Goal: Feedback & Contribution: Contribute content

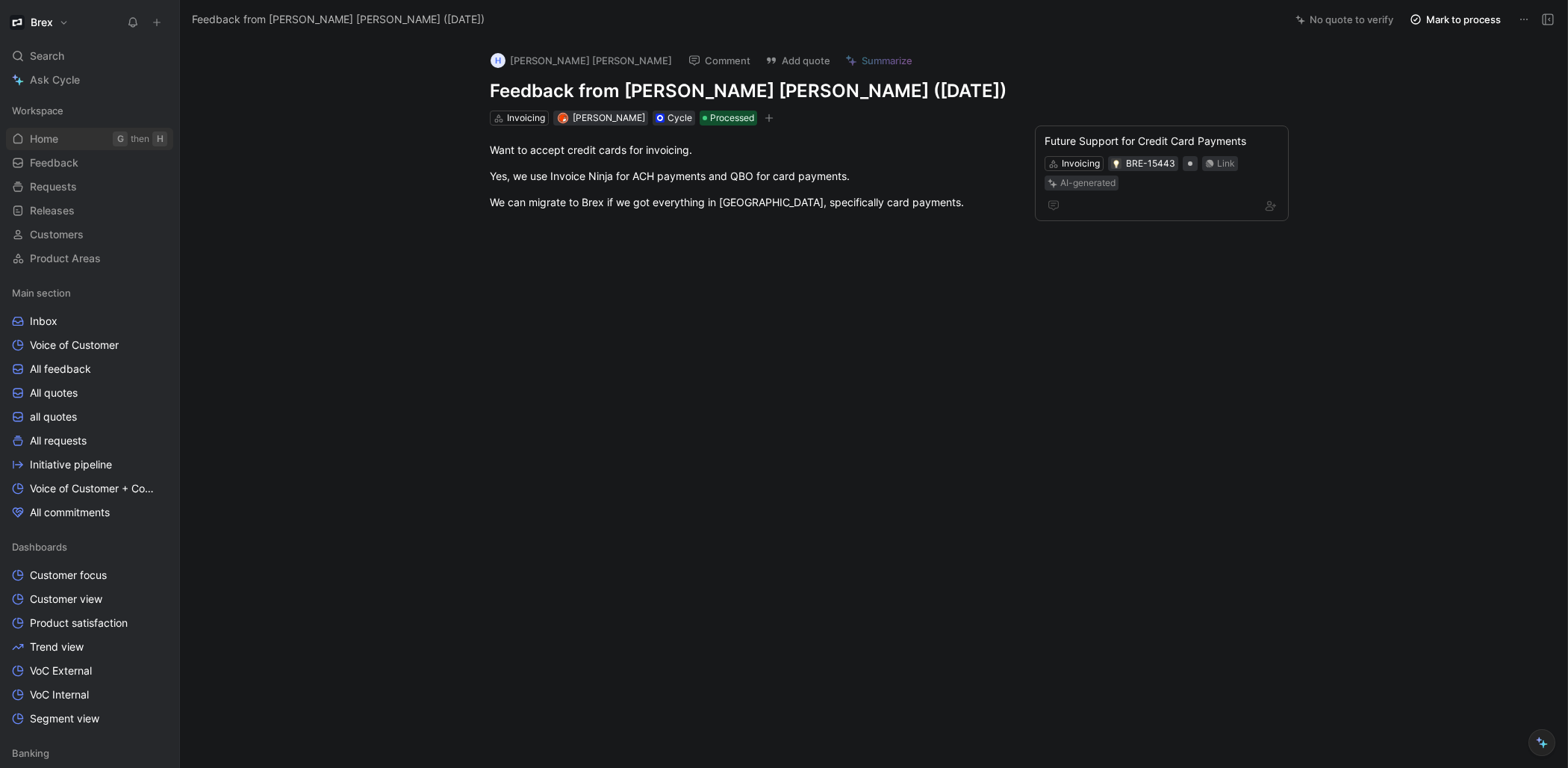
click at [66, 138] on link "Home G then H" at bounding box center [89, 139] width 167 height 22
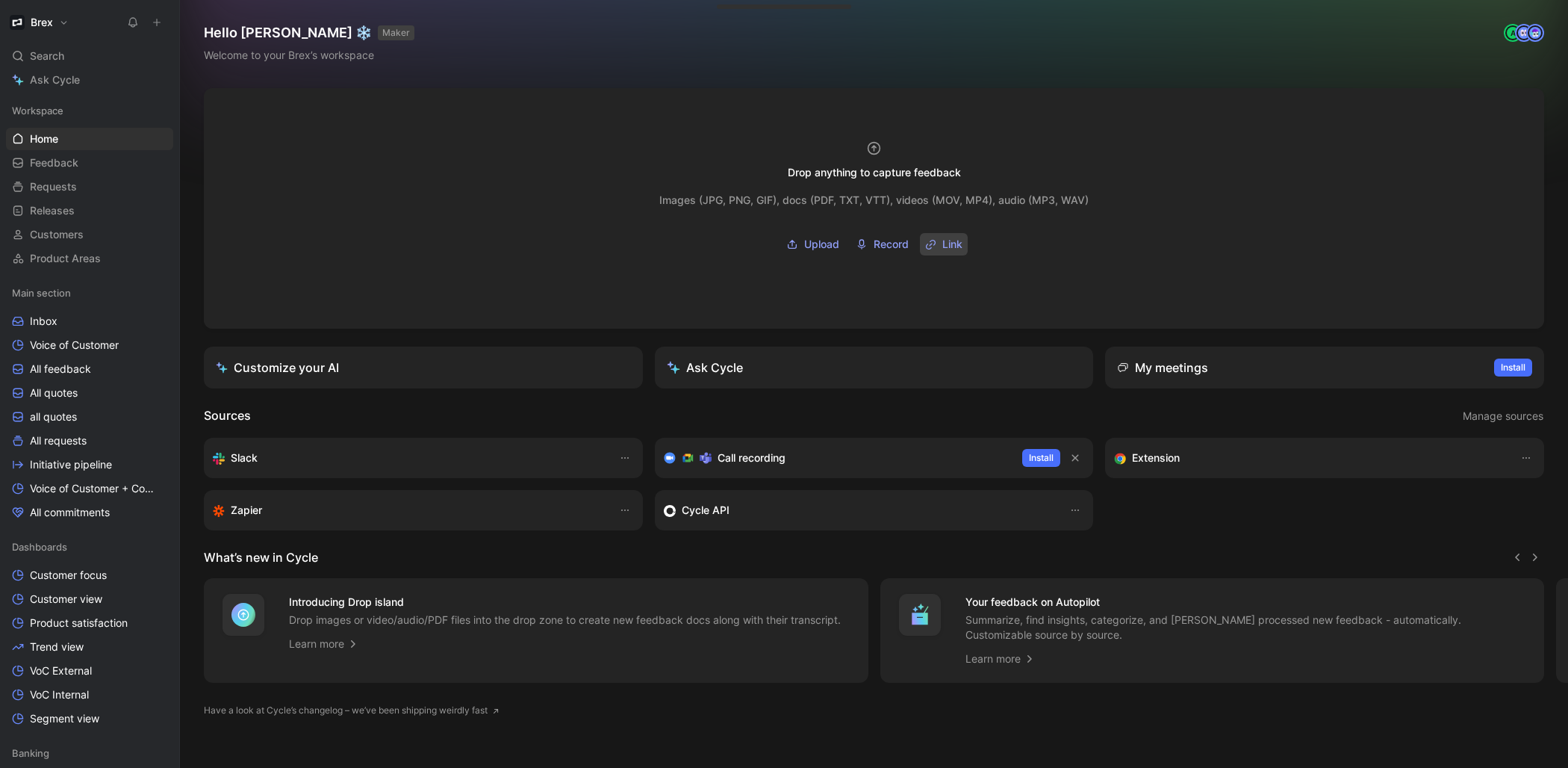
click at [926, 241] on icon "button" at bounding box center [931, 245] width 11 height 11
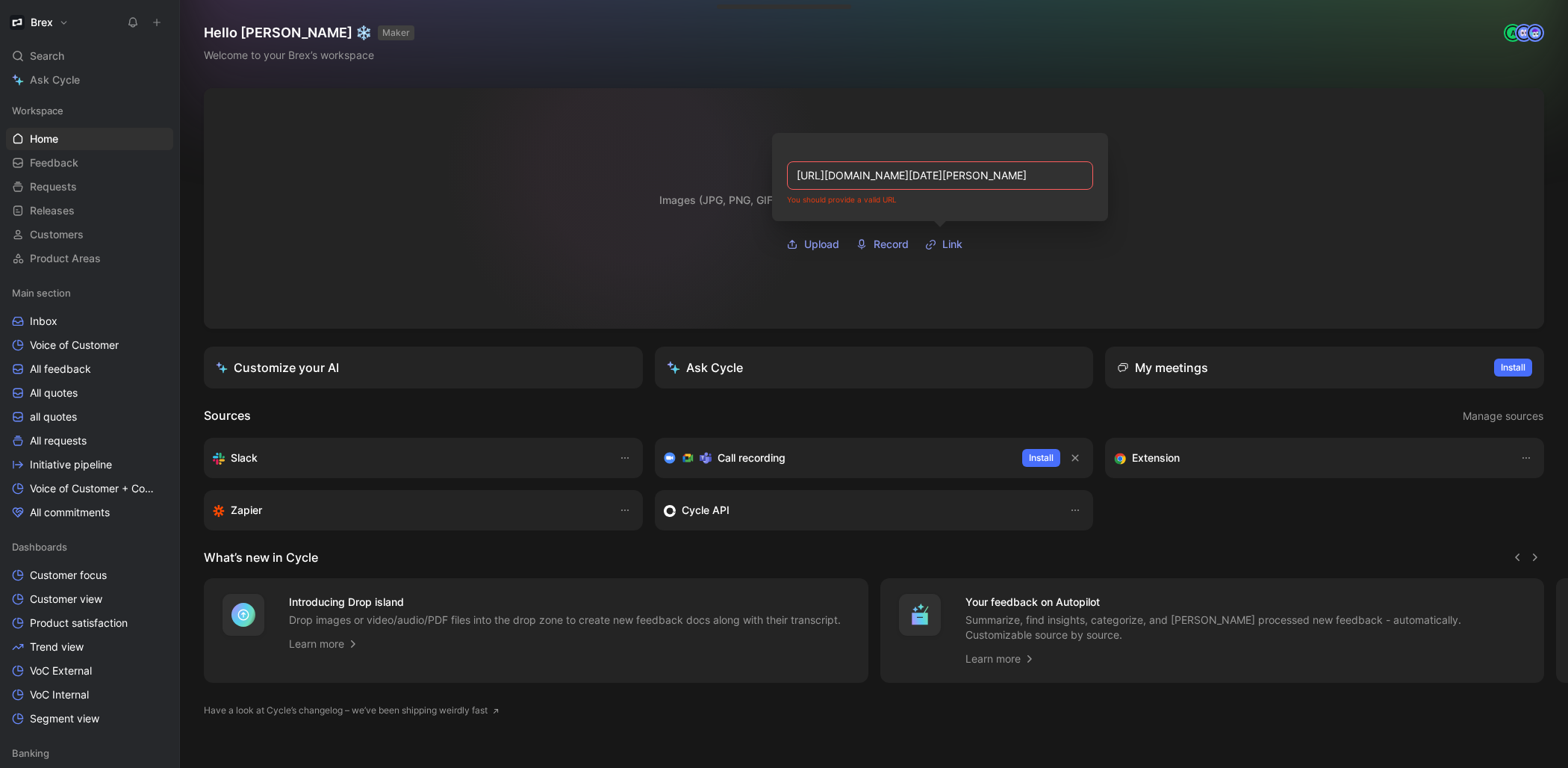
drag, startPoint x: 834, startPoint y: 179, endPoint x: 633, endPoint y: 170, distance: 201.2
click at [633, 170] on body "Brex Search ⌘ K Ask Cycle Workspace Home G then H Feedback G then F Requests G …" at bounding box center [784, 384] width 1568 height 768
click at [995, 174] on input "[URL][DOMAIN_NAME][DATE][PERSON_NAME]" at bounding box center [940, 176] width 306 height 29
type input "[URL][DOMAIN_NAME]"
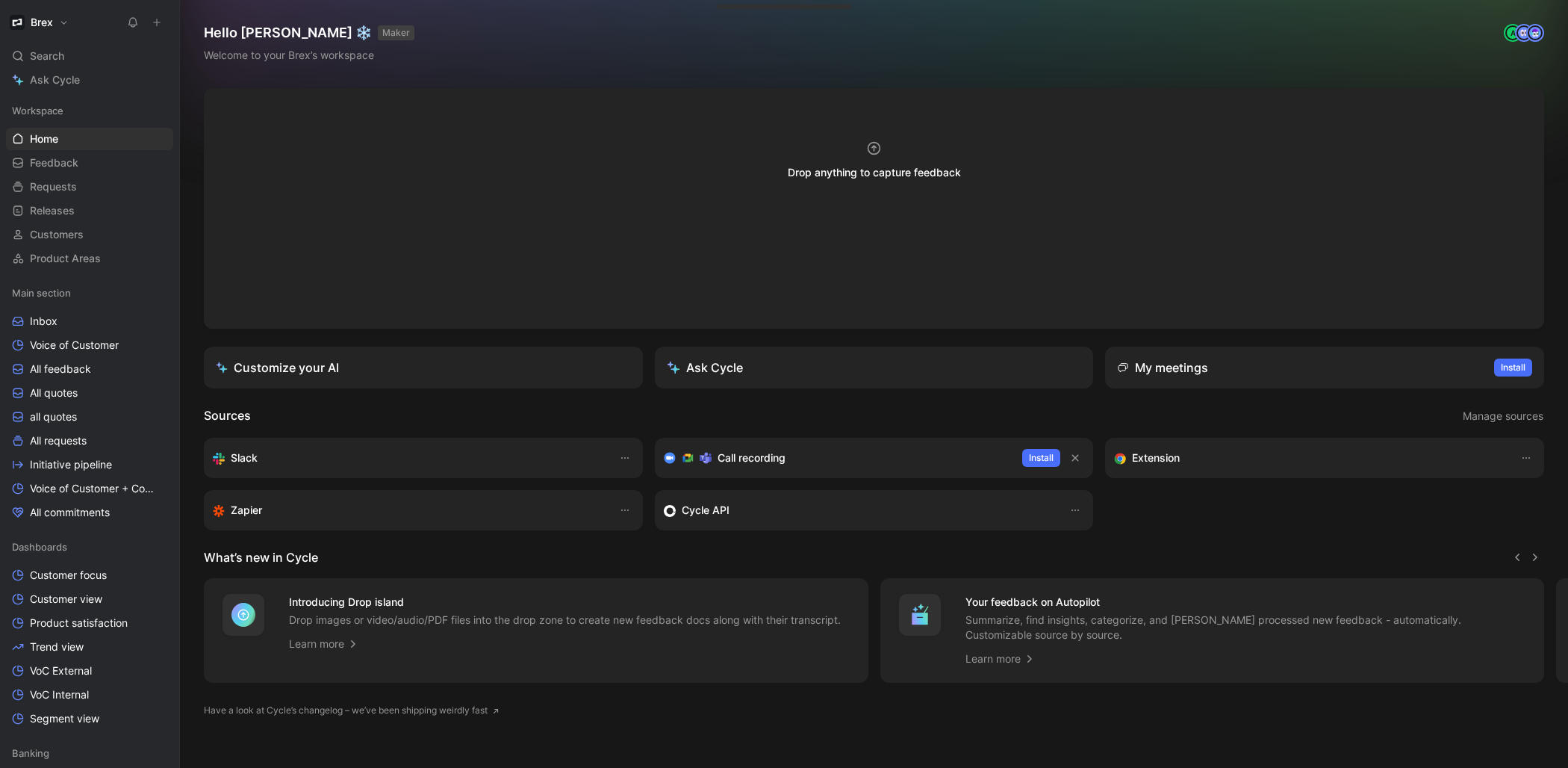
scroll to position [0, 0]
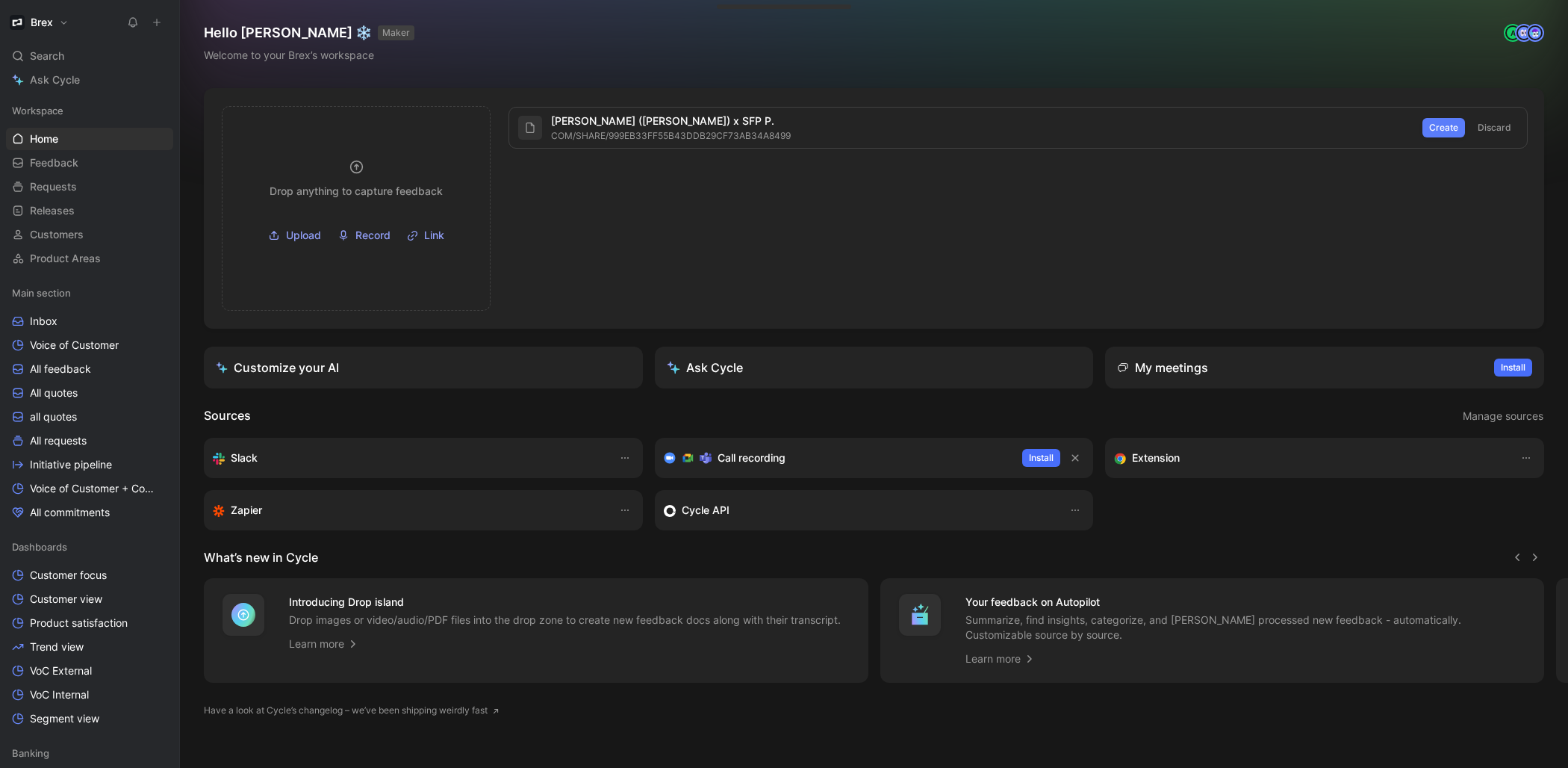
click at [1440, 125] on span "Create" at bounding box center [1444, 128] width 29 height 15
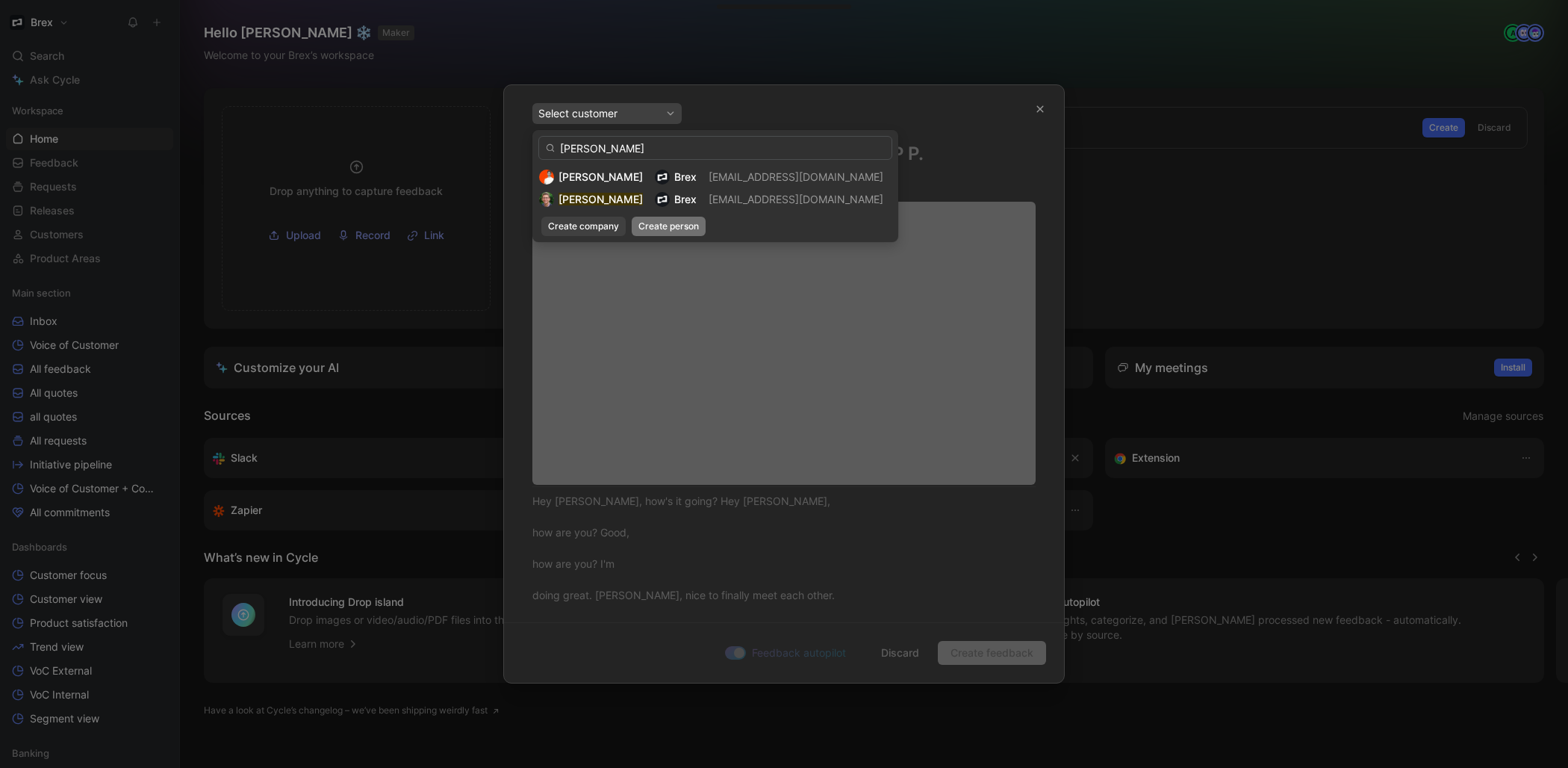
type input "[PERSON_NAME]"
click at [675, 230] on span "Create person" at bounding box center [668, 227] width 60 height 15
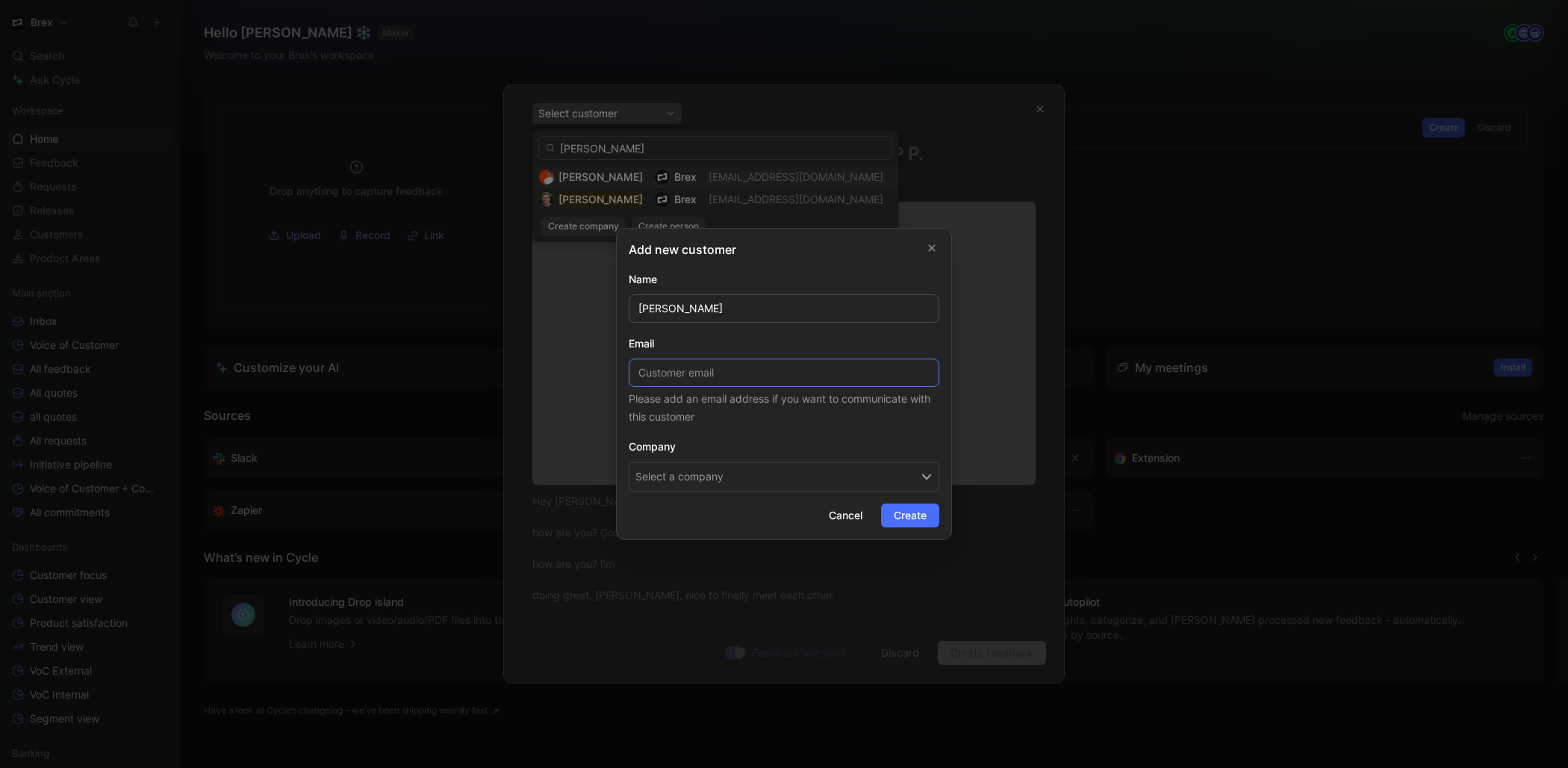
click at [732, 380] on input at bounding box center [784, 373] width 311 height 29
paste input "[EMAIL_ADDRESS][PERSON_NAME][DOMAIN_NAME]"
type input "[EMAIL_ADDRESS][PERSON_NAME][DOMAIN_NAME]"
click at [738, 477] on button "Select a company" at bounding box center [784, 476] width 311 height 30
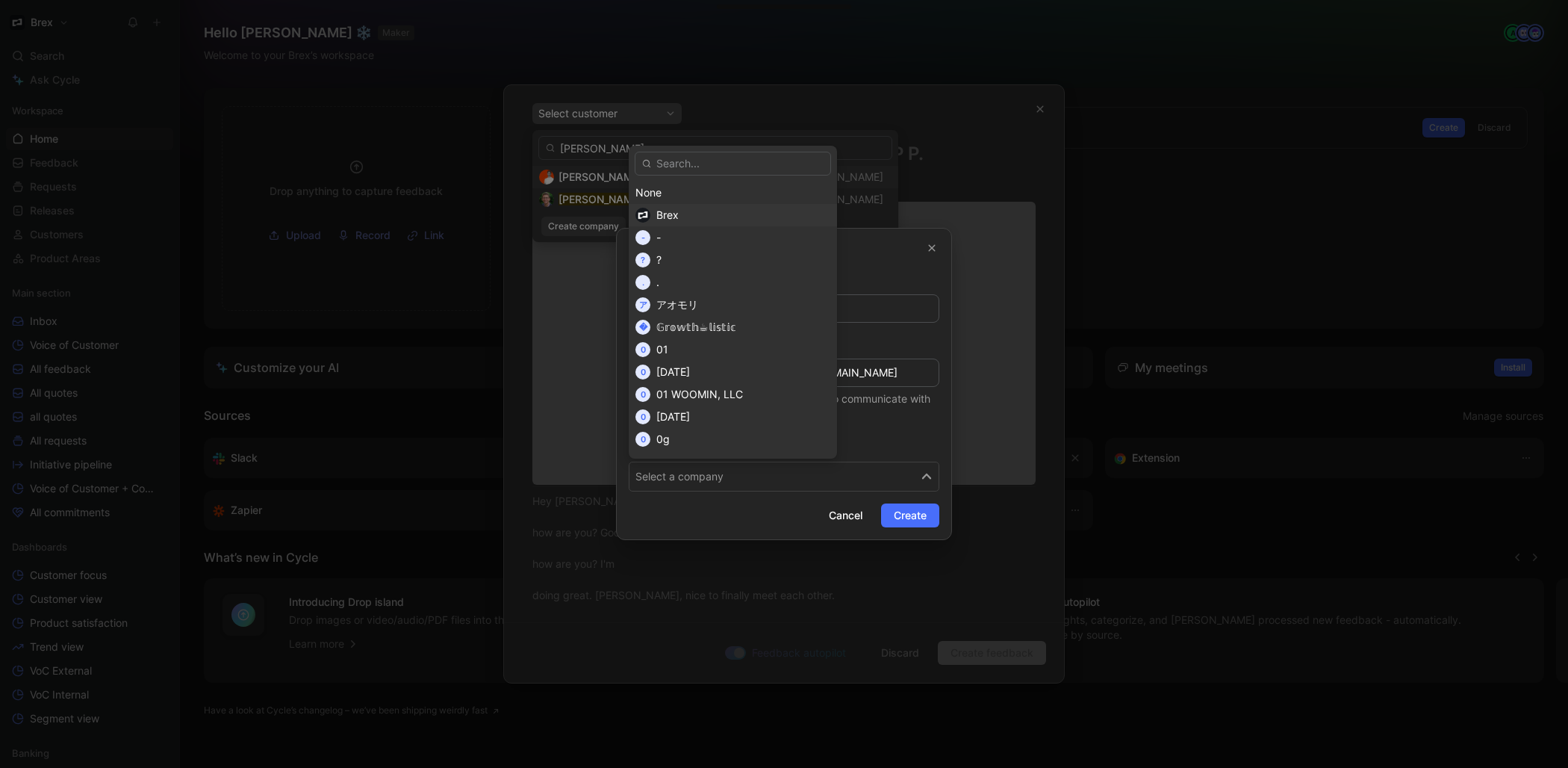
type input "d"
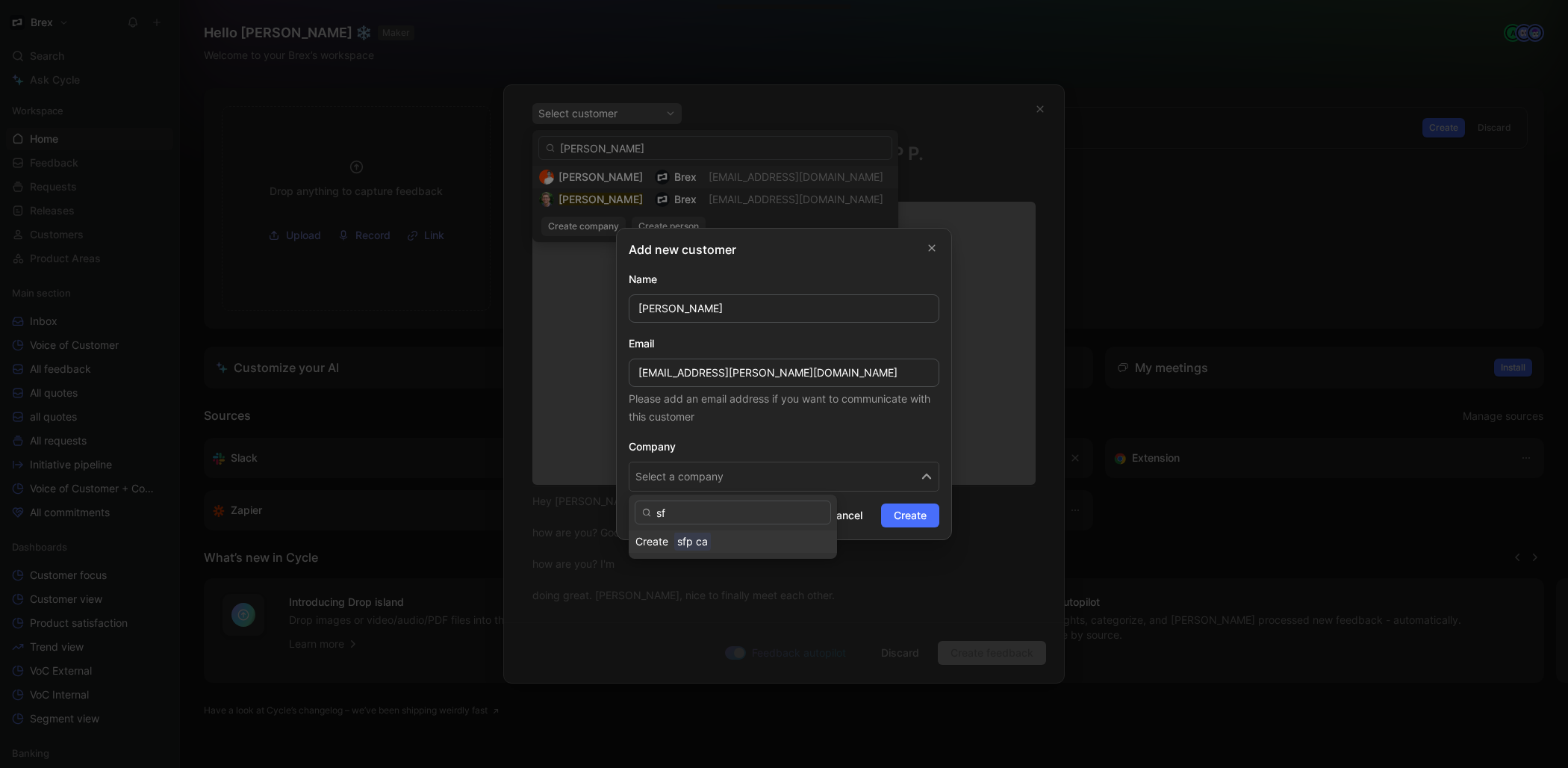
type input "s"
type input "D"
type input "SFP Capital"
click at [742, 547] on div "SFP Capital" at bounding box center [751, 541] width 156 height 18
click at [896, 516] on span "Create" at bounding box center [910, 516] width 33 height 18
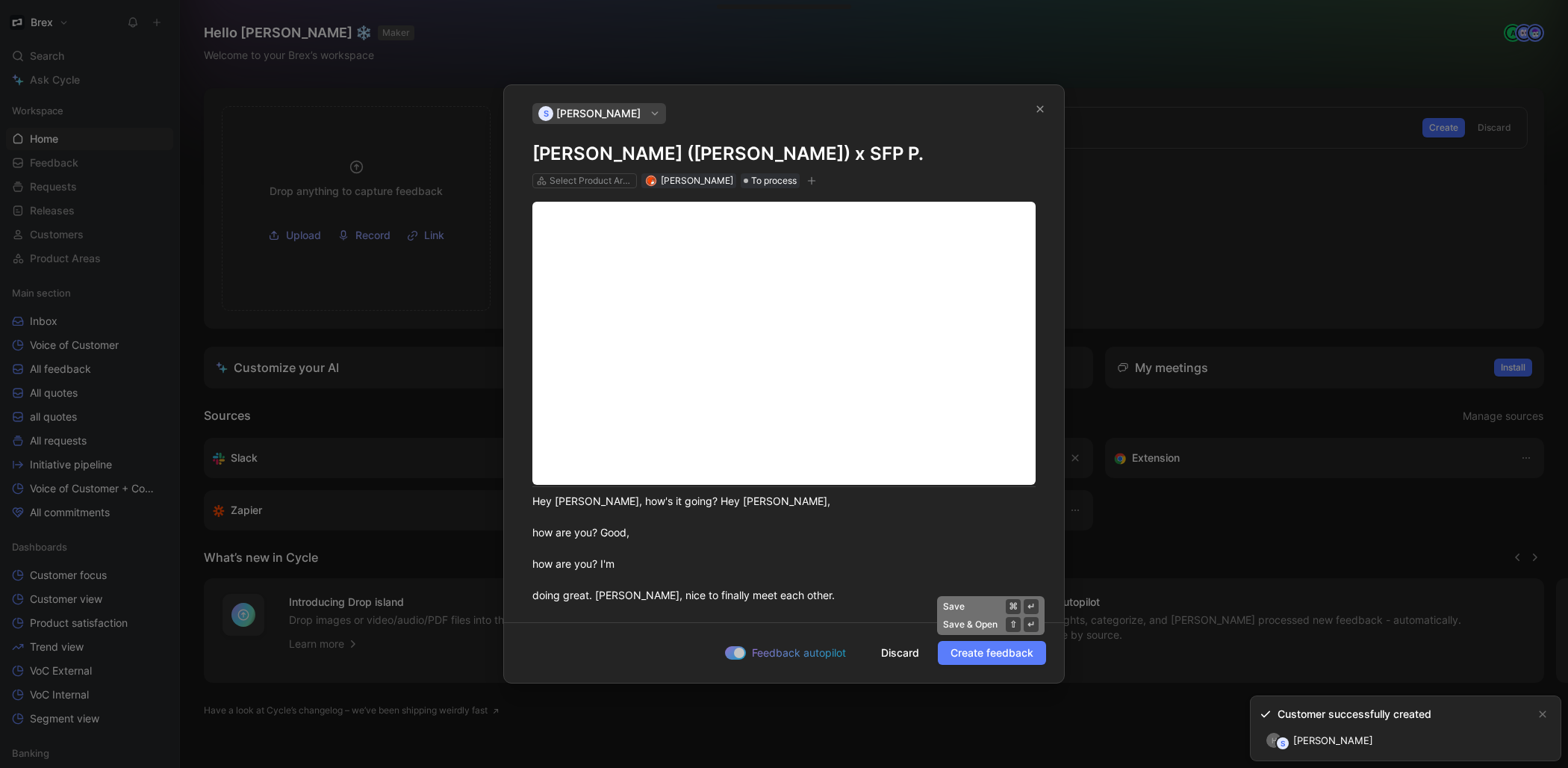
click at [1005, 660] on span "Create feedback" at bounding box center [991, 652] width 83 height 18
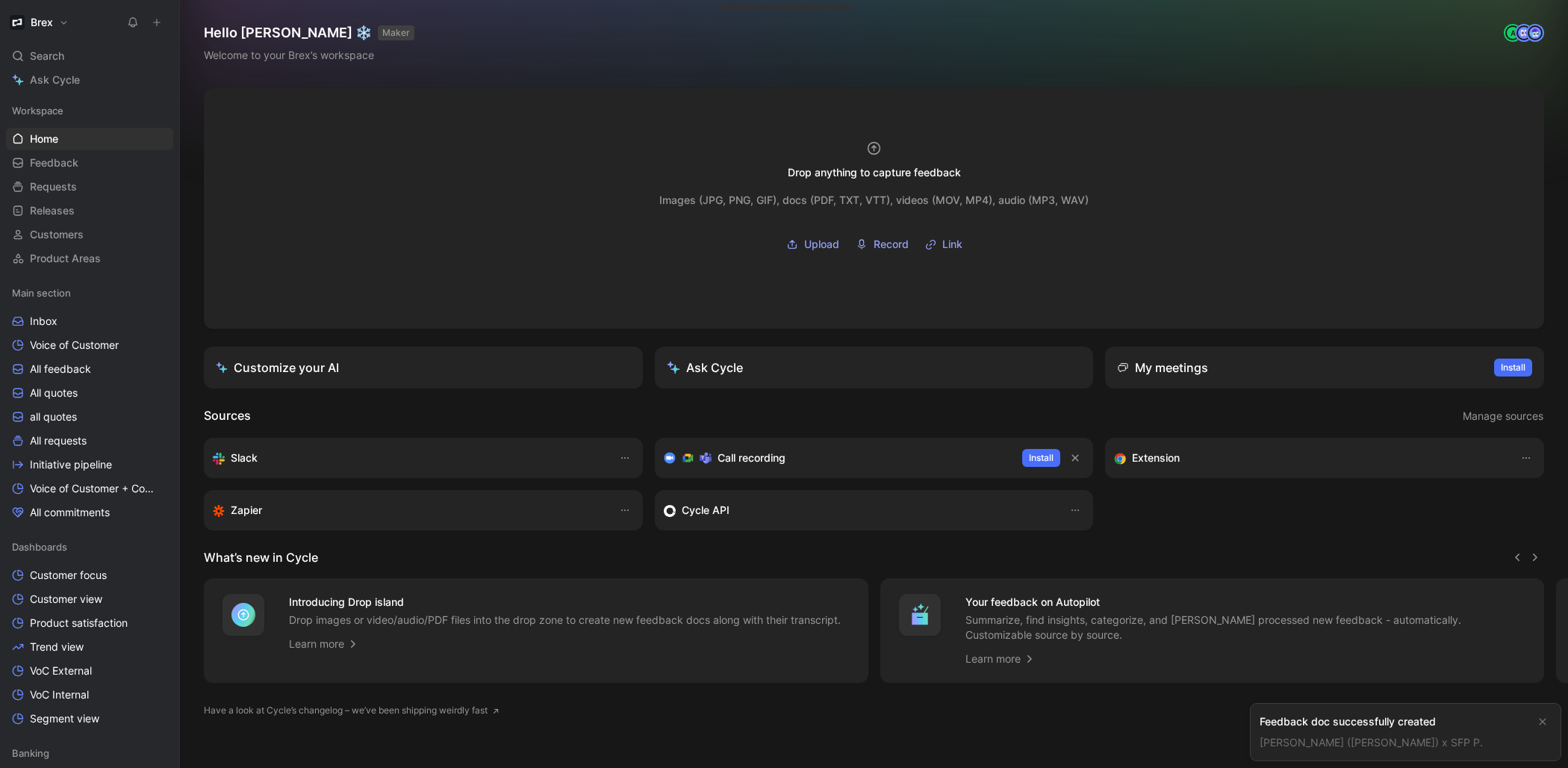
click at [1352, 745] on link "[PERSON_NAME] ([PERSON_NAME]) x SFP P." at bounding box center [1372, 741] width 224 height 12
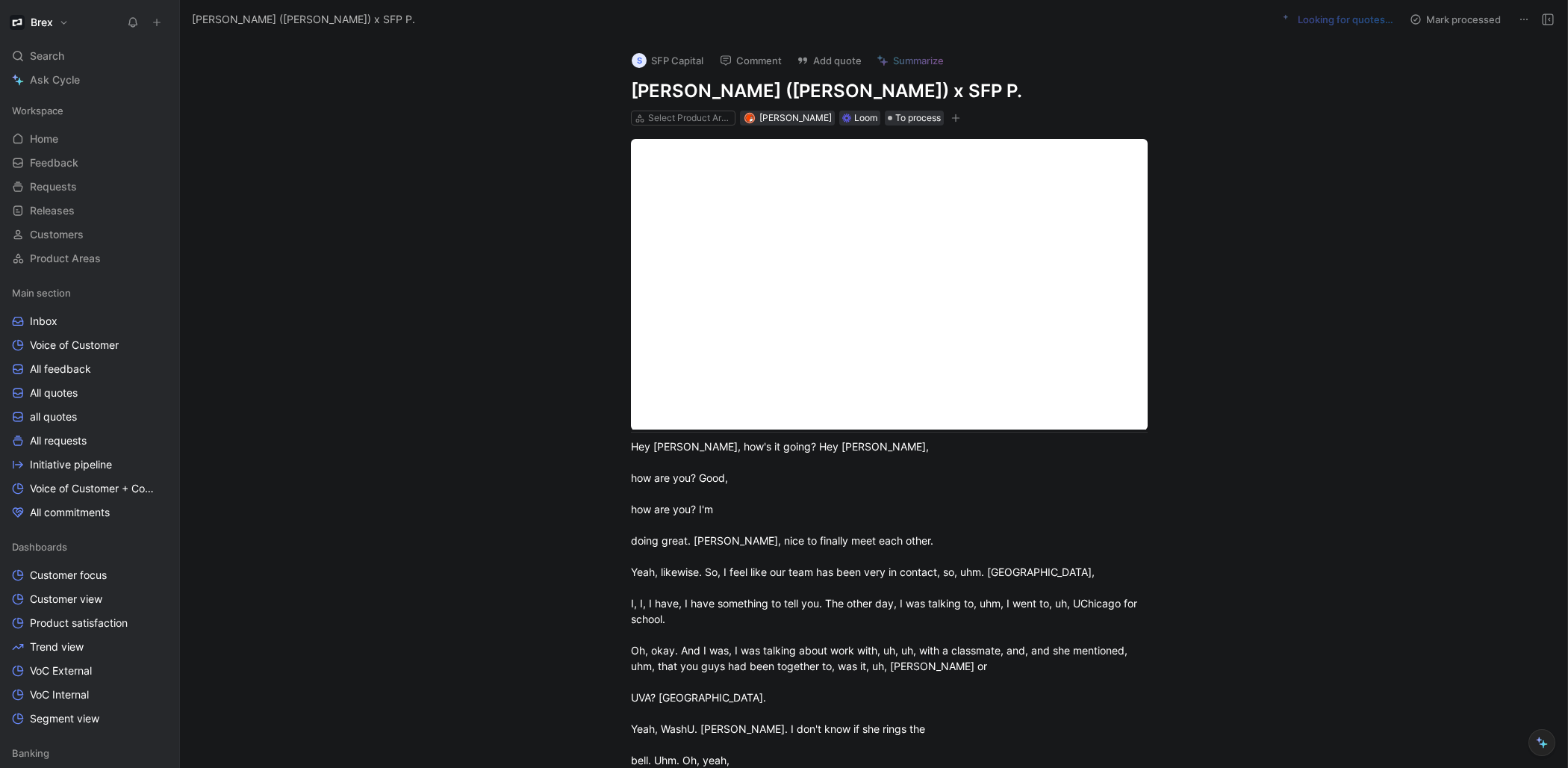
click at [631, 94] on h1 "[PERSON_NAME] ([PERSON_NAME]) x SFP P." at bounding box center [889, 91] width 516 height 24
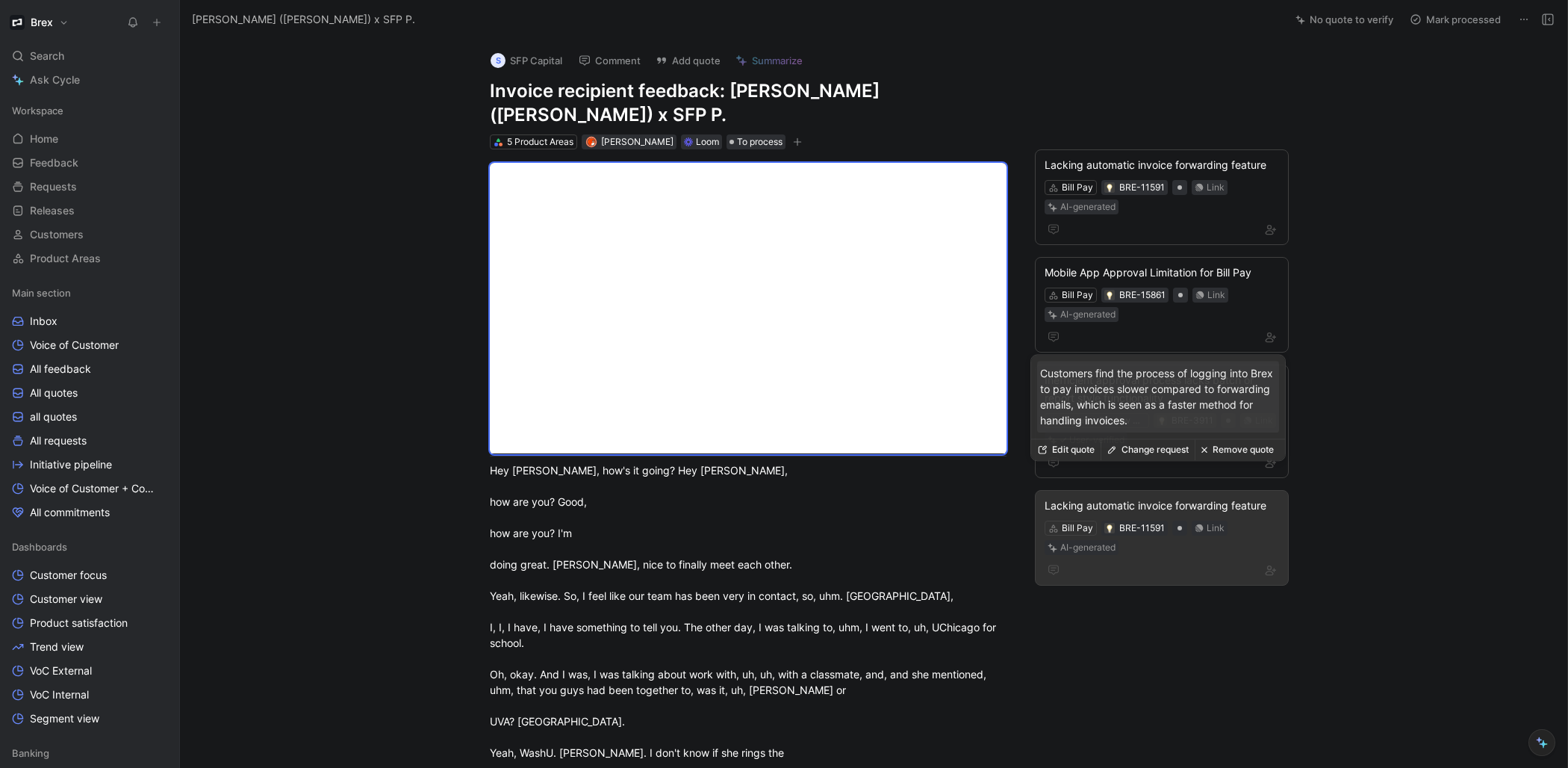
click at [1182, 535] on div "Lacking automatic invoice forwarding feature Bill Pay BRE-11591 Link AI-generat…" at bounding box center [1163, 538] width 254 height 96
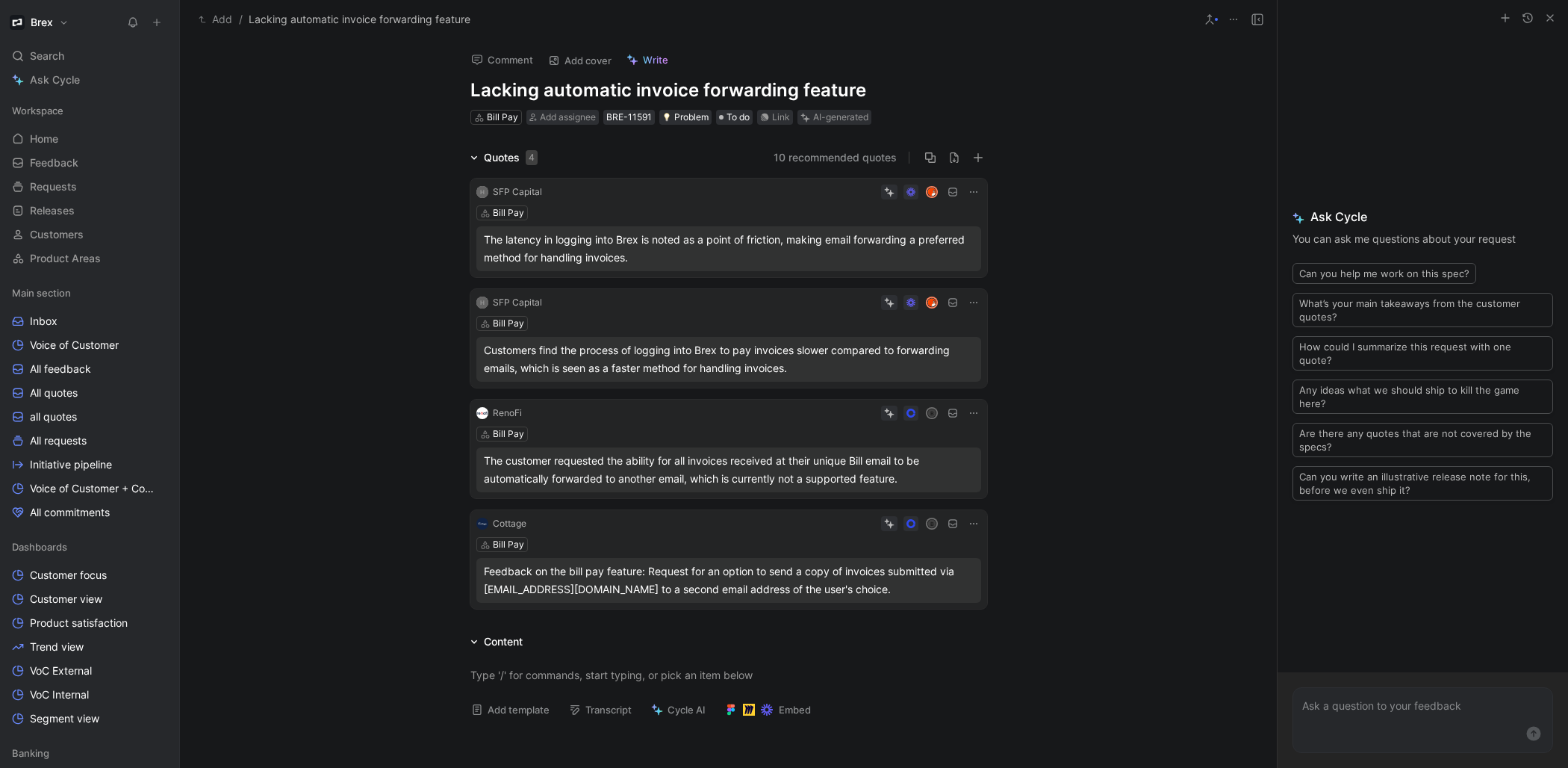
click at [976, 302] on button at bounding box center [974, 303] width 15 height 15
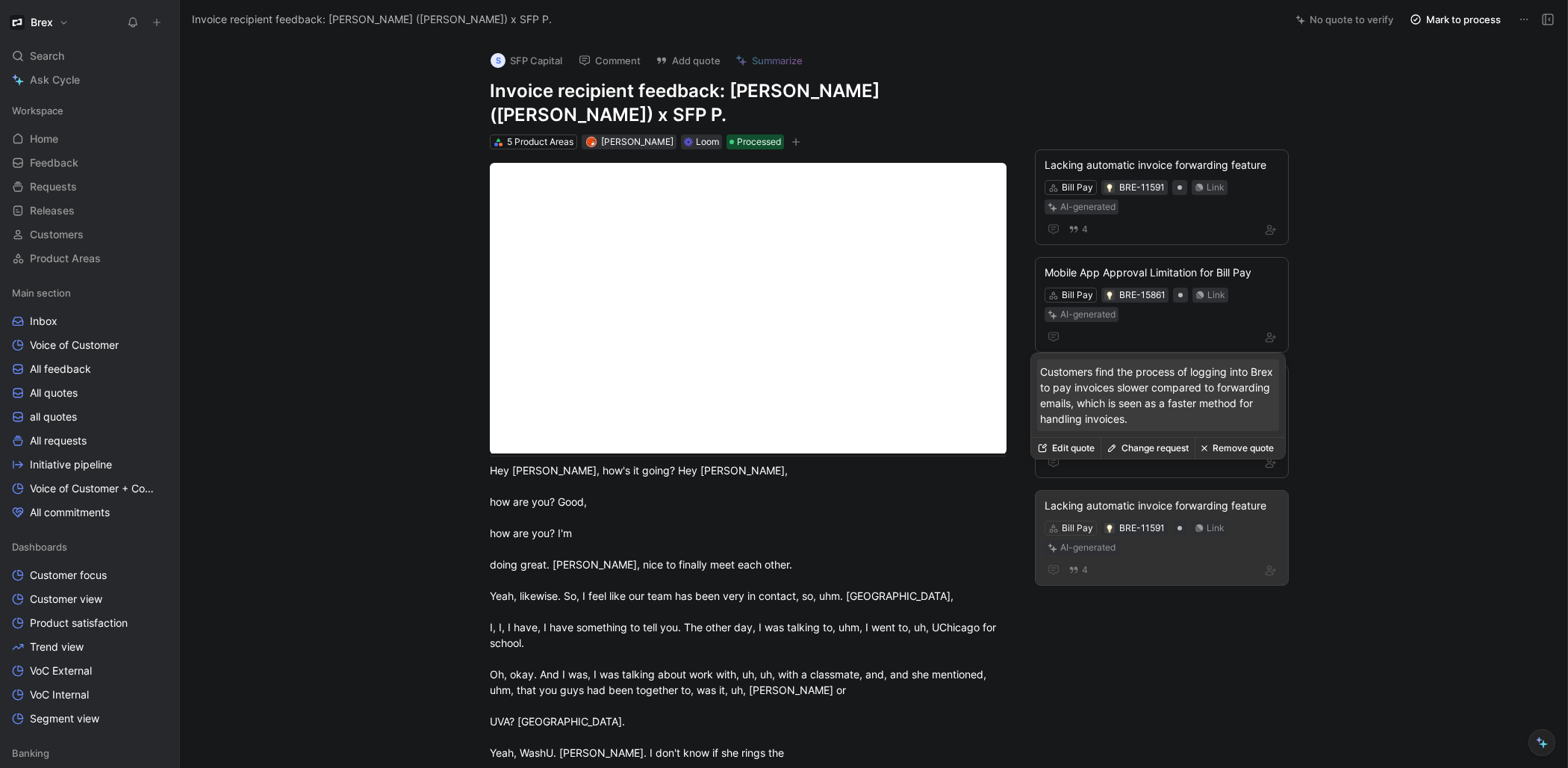
click at [1267, 496] on div "Lacking automatic invoice forwarding feature" at bounding box center [1162, 505] width 234 height 18
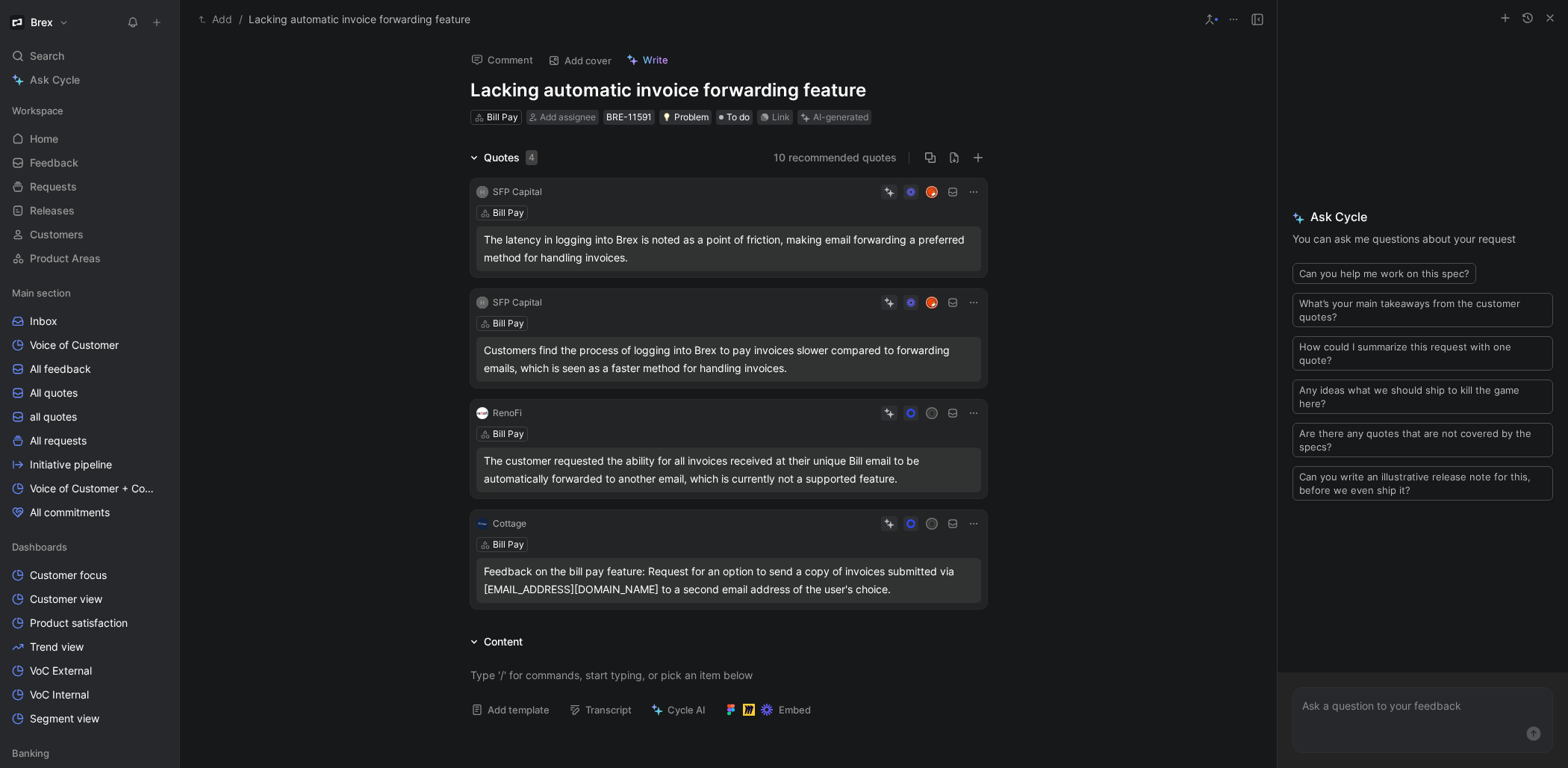
click at [969, 194] on icon at bounding box center [973, 191] width 11 height 11
click at [950, 291] on span "Delete quote" at bounding box center [924, 286] width 63 height 12
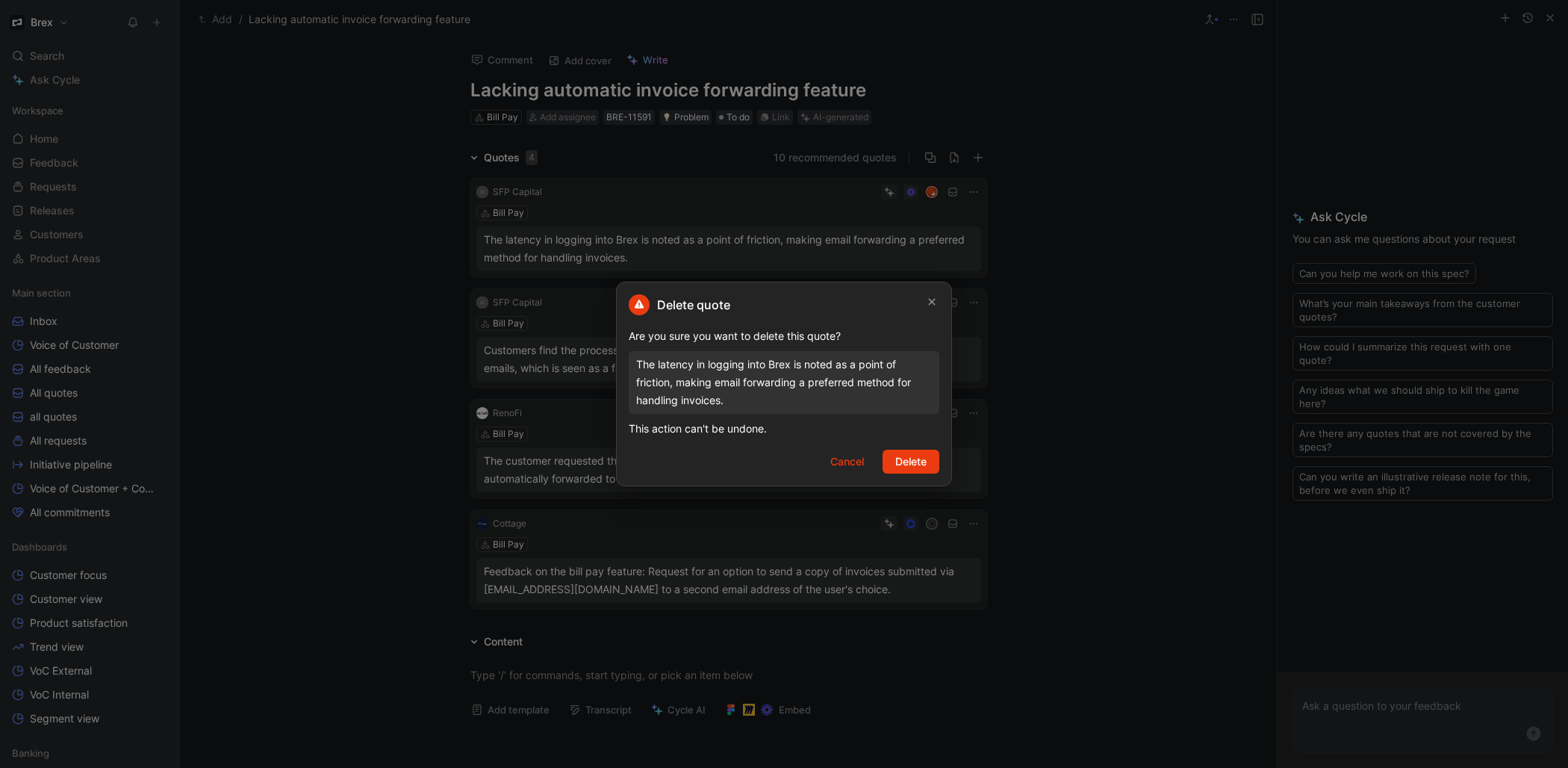
click at [916, 459] on span "Delete" at bounding box center [911, 461] width 32 height 18
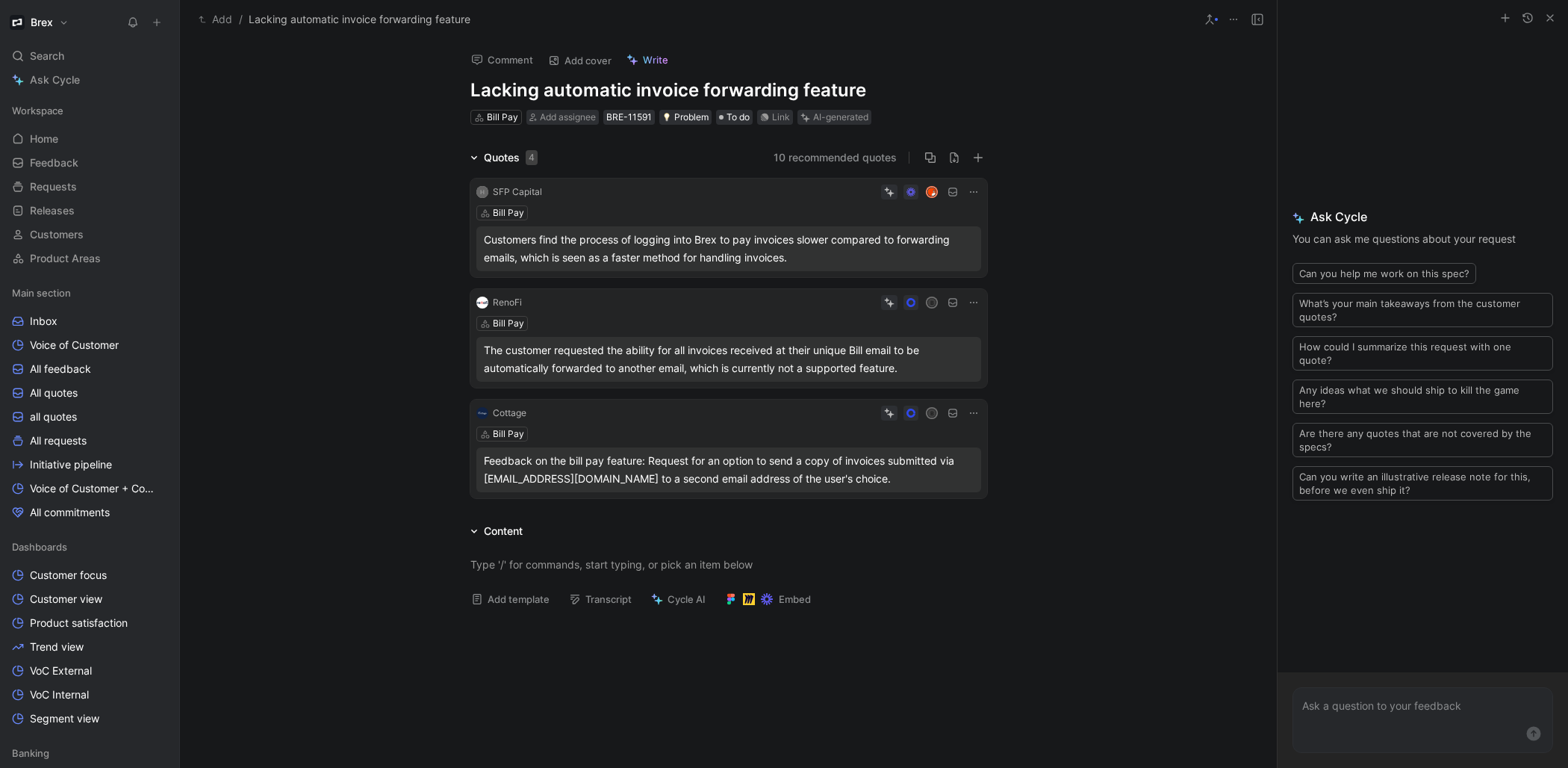
click at [968, 193] on icon at bounding box center [973, 191] width 11 height 11
click at [950, 293] on div "Delete quote" at bounding box center [931, 287] width 78 height 18
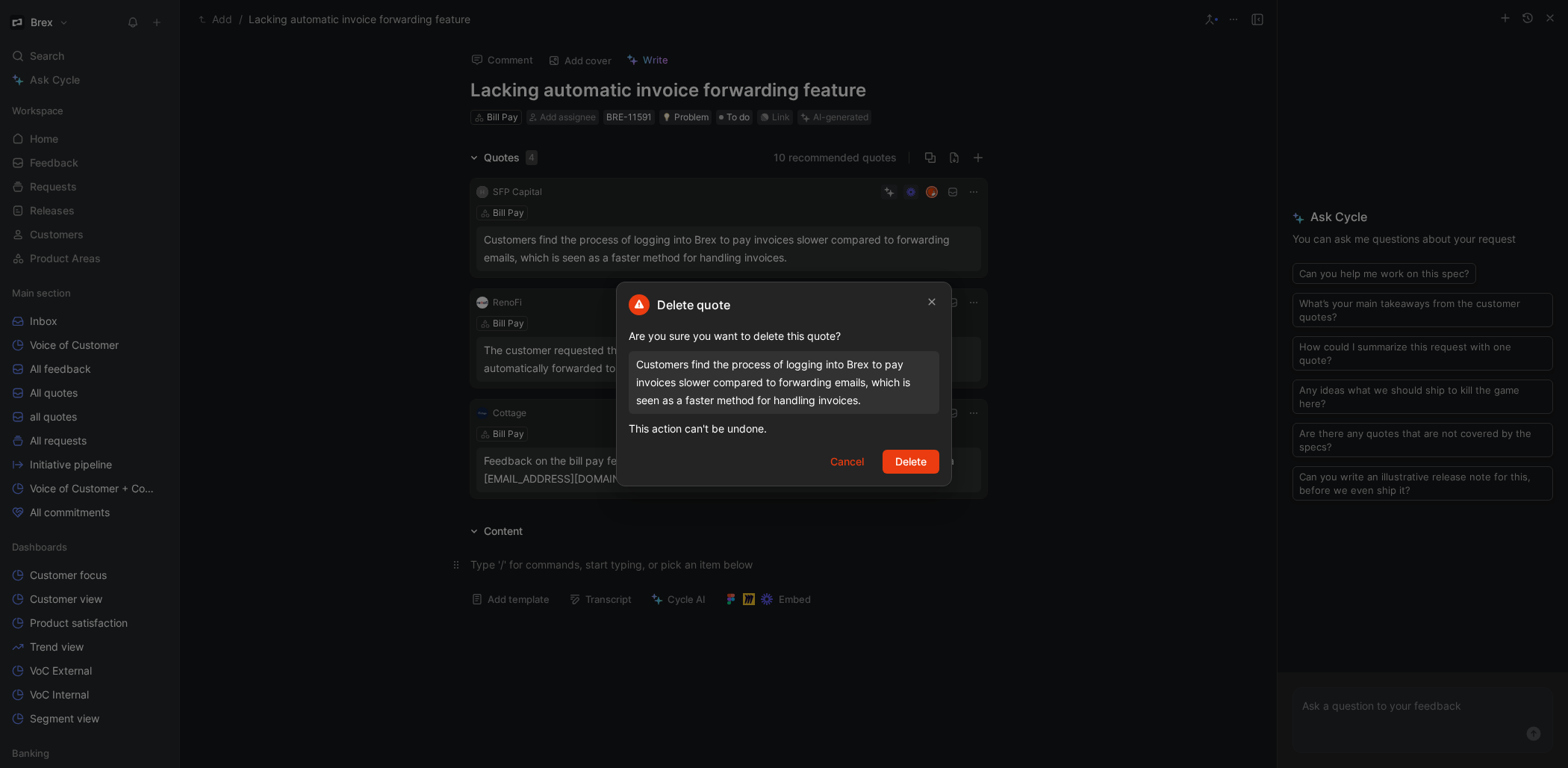
click at [913, 465] on span "Delete" at bounding box center [911, 461] width 32 height 18
